Goal: Check status: Check status

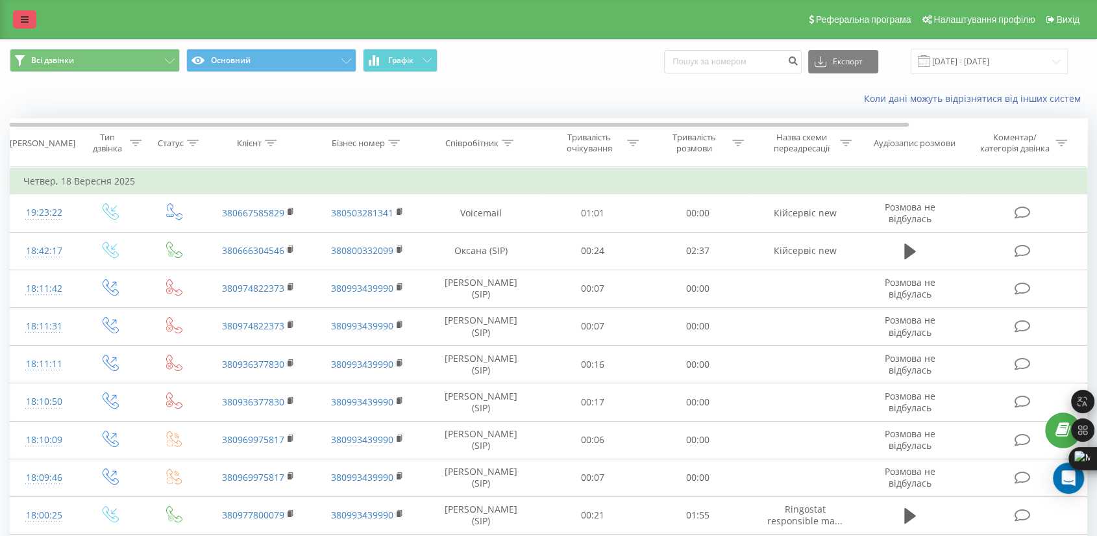
click at [16, 15] on link at bounding box center [24, 19] width 23 height 18
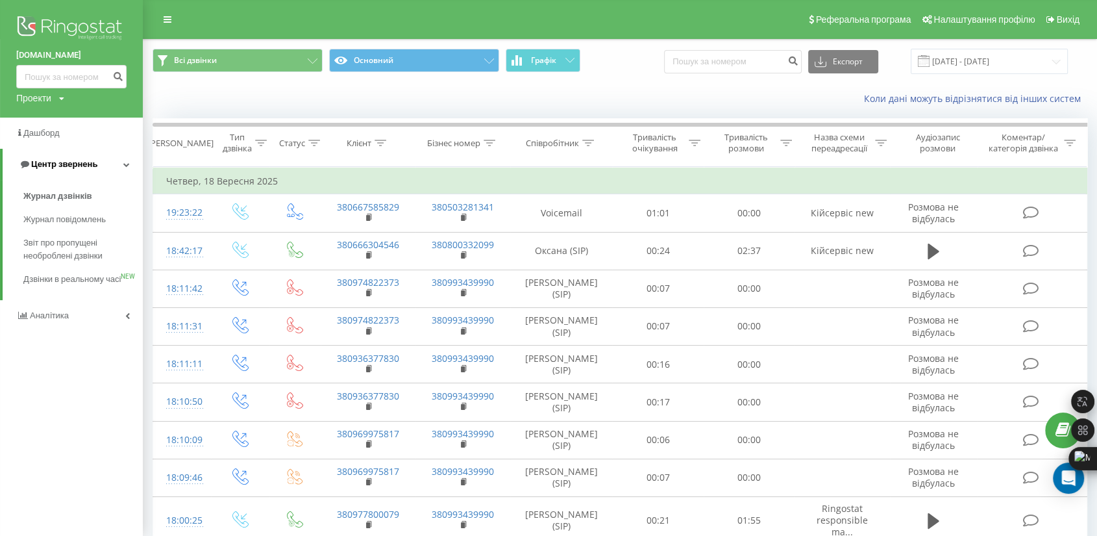
click at [70, 173] on link "Центр звернень" at bounding box center [73, 164] width 140 height 31
click at [77, 171] on span "Центр звернень" at bounding box center [55, 164] width 79 height 13
click at [47, 194] on span "Журнал дзвінків" at bounding box center [57, 196] width 69 height 13
